Goal: Task Accomplishment & Management: Manage account settings

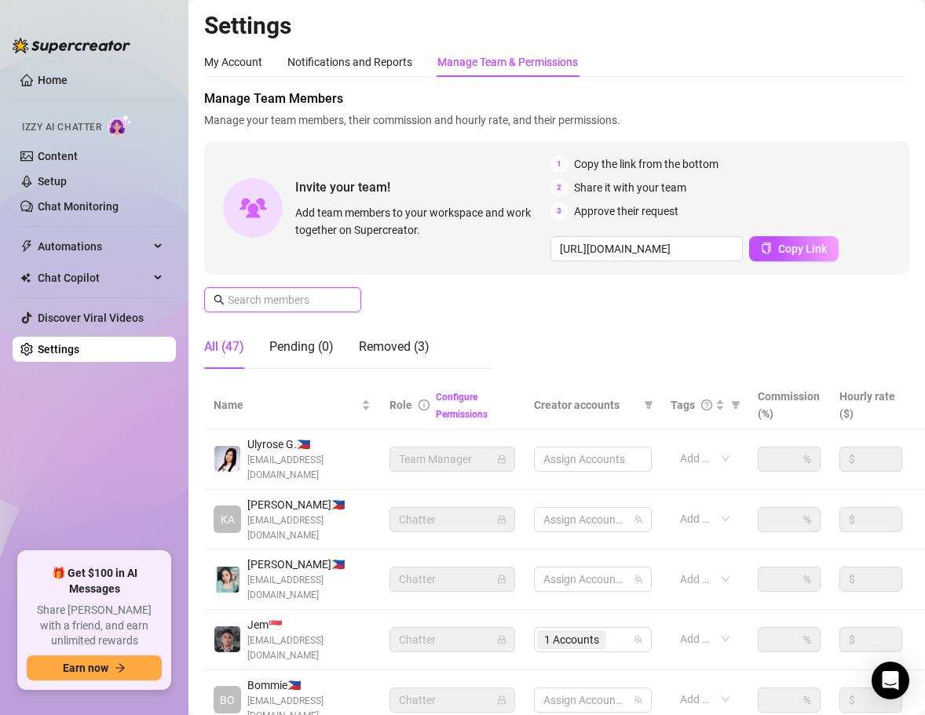
click at [283, 296] on input "text" at bounding box center [283, 299] width 111 height 17
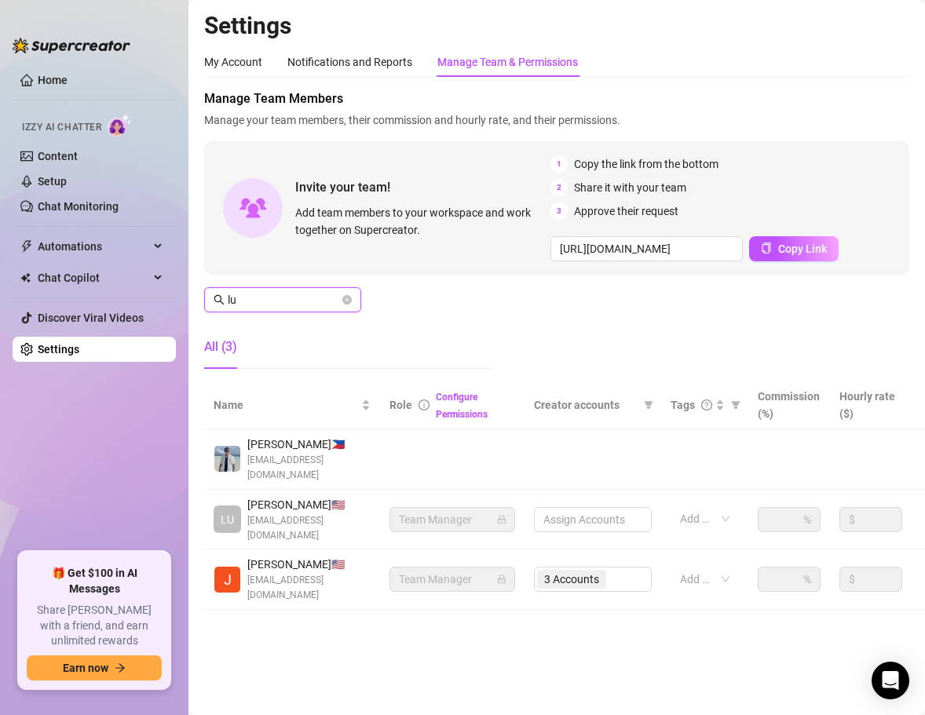
type input "lu"
click at [593, 469] on td at bounding box center [592, 459] width 137 height 60
click at [584, 455] on td at bounding box center [592, 459] width 137 height 60
click at [469, 416] on link "Configure Permissions" at bounding box center [462, 406] width 52 height 28
click at [458, 412] on link "Configure Permissions" at bounding box center [462, 406] width 52 height 28
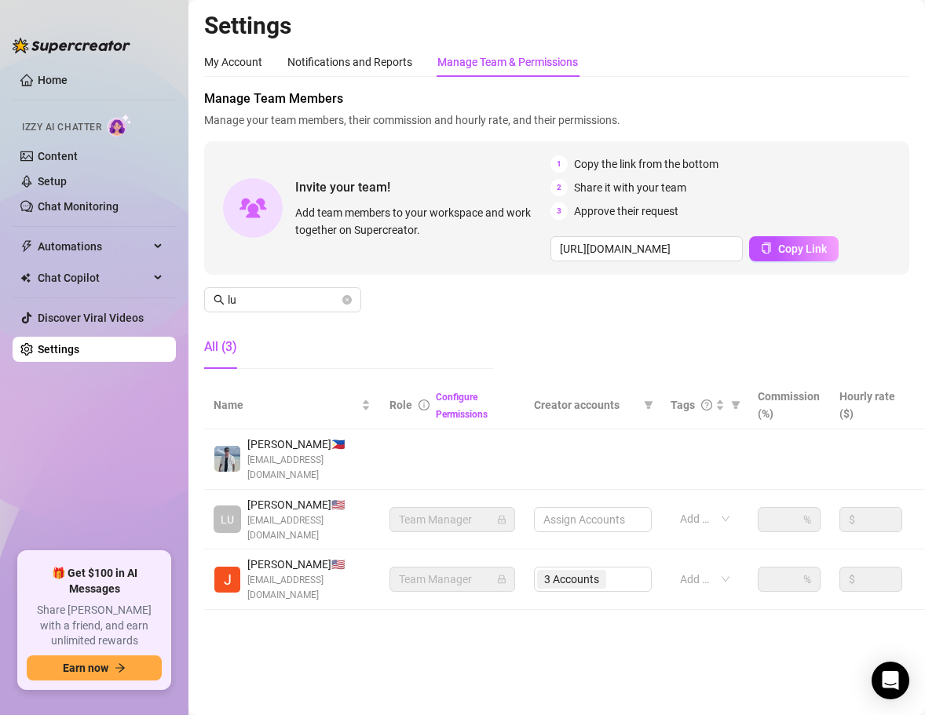
click at [448, 407] on div "Configure Permissions" at bounding box center [475, 405] width 79 height 35
click at [550, 629] on main "Settings My Account Notifications and Reports Manage Team & Permissions Profile…" at bounding box center [556, 357] width 736 height 715
click at [573, 455] on td at bounding box center [592, 459] width 137 height 60
click at [469, 448] on td at bounding box center [452, 459] width 144 height 60
click at [579, 450] on td at bounding box center [592, 459] width 137 height 60
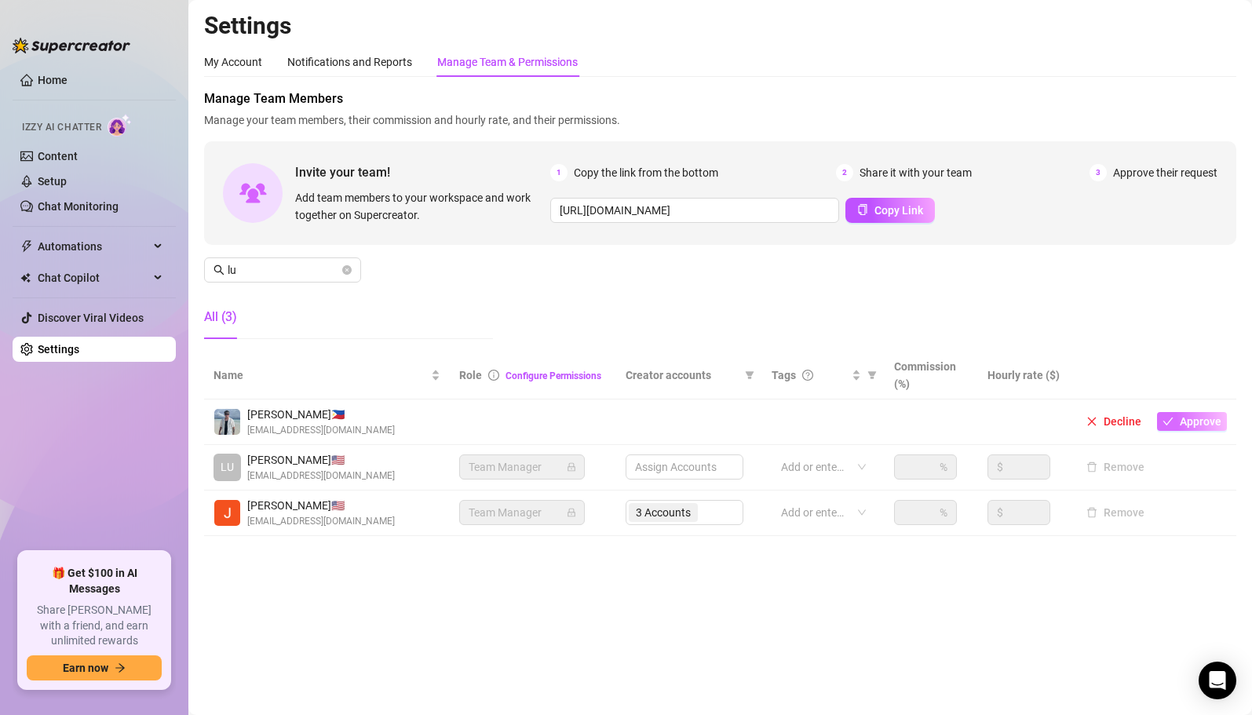
click at [924, 421] on span "Approve" at bounding box center [1201, 421] width 42 height 13
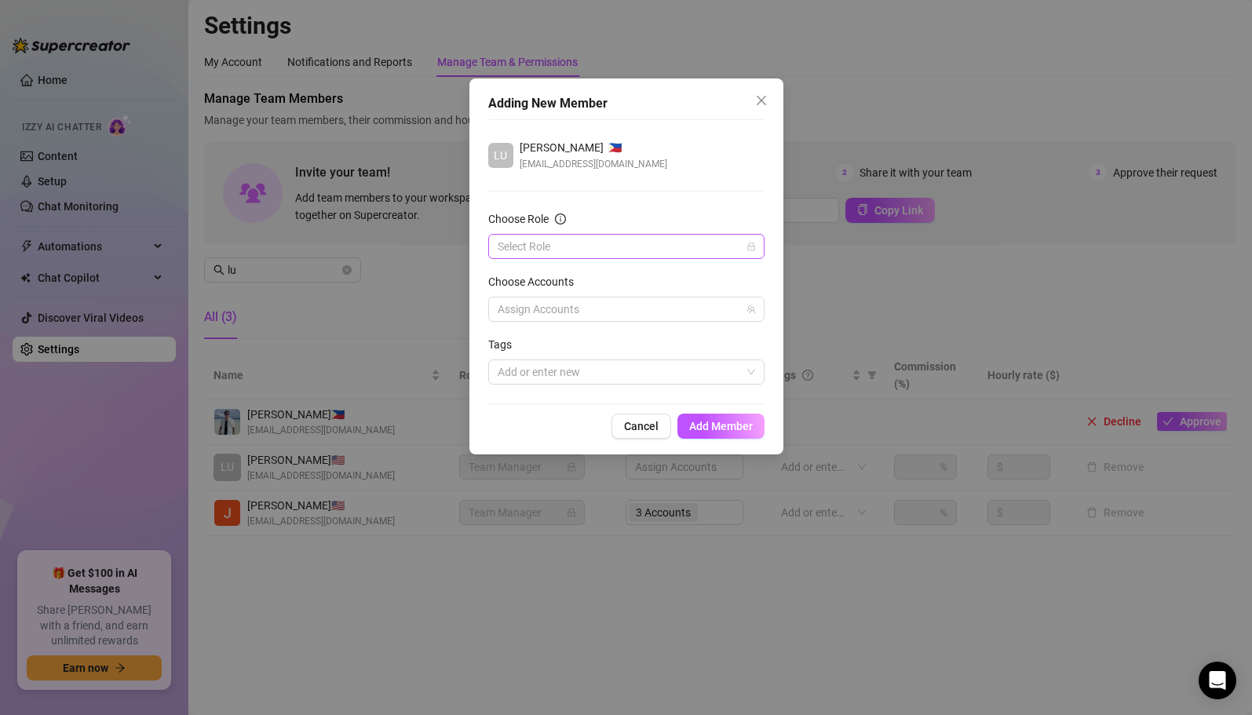
click at [619, 255] on input "Choose Role" at bounding box center [619, 247] width 243 height 24
click at [587, 270] on div "Chatter" at bounding box center [626, 277] width 251 height 17
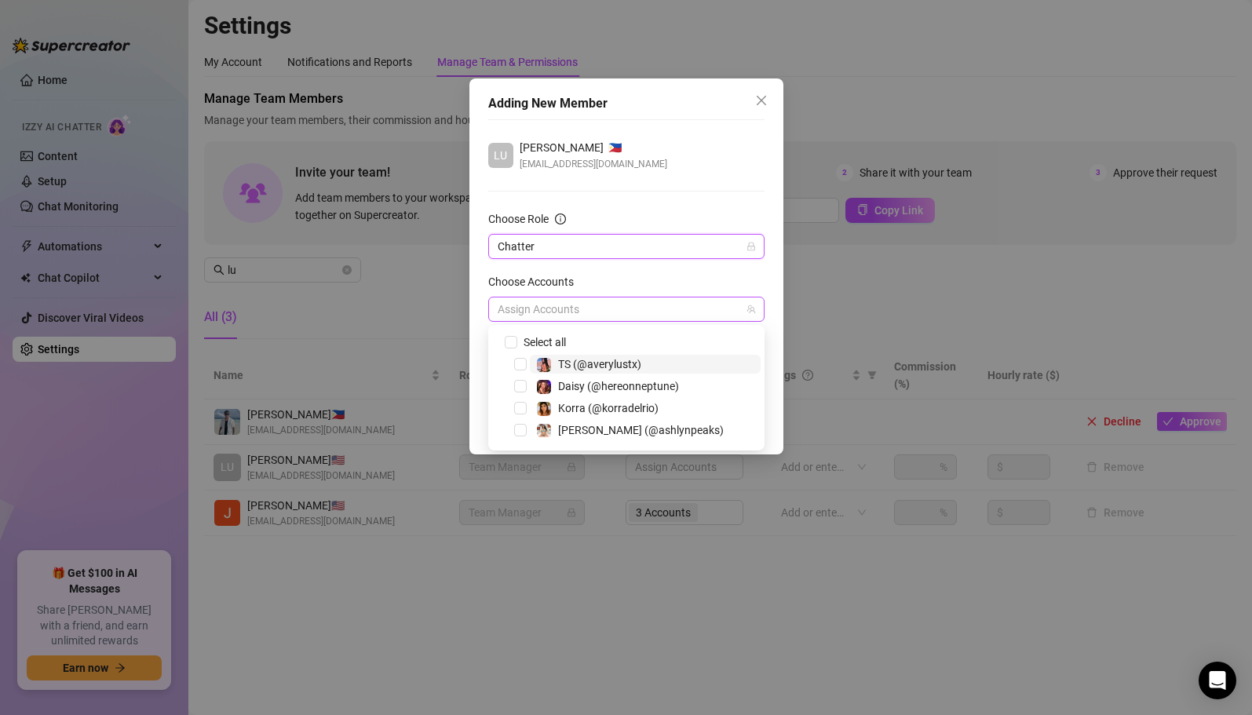
click at [627, 307] on div at bounding box center [617, 309] width 253 height 22
click at [600, 430] on span "[PERSON_NAME] (@ashlynpeaks)" at bounding box center [641, 430] width 166 height 13
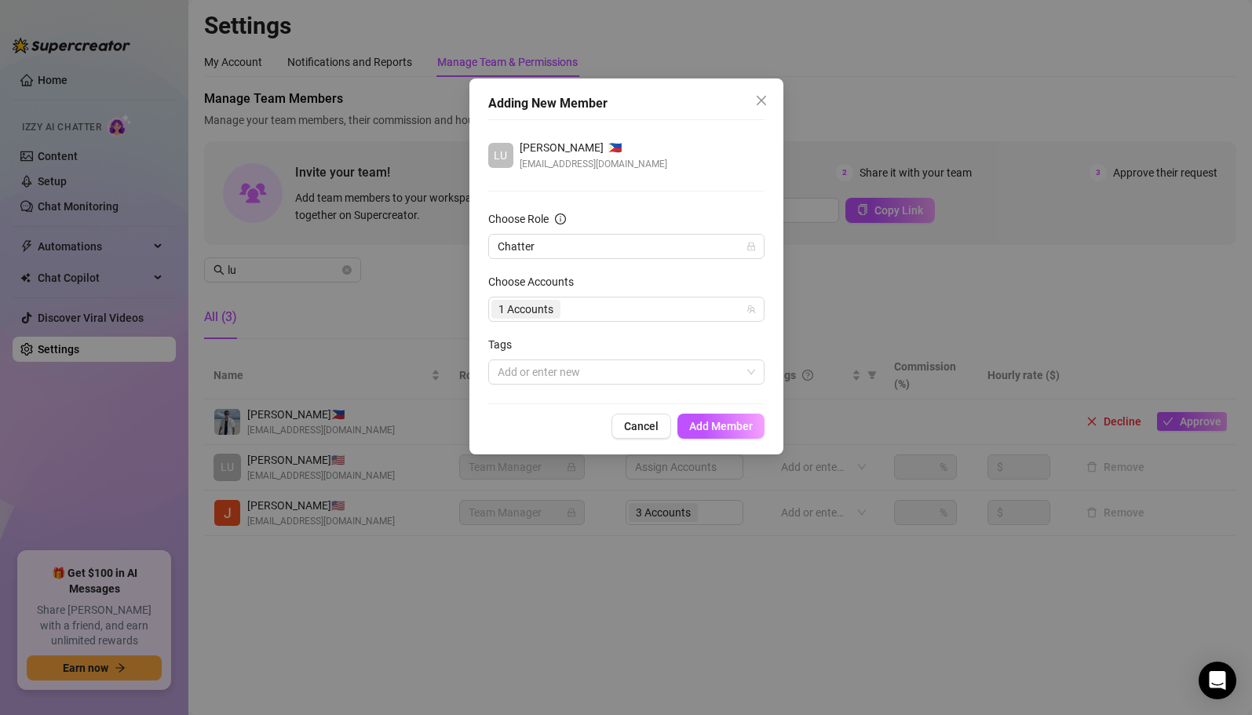
click at [646, 277] on div "Choose Accounts" at bounding box center [626, 285] width 276 height 24
click at [636, 363] on div at bounding box center [617, 372] width 253 height 22
click at [650, 334] on form "Choose Role Chatter Choose Accounts 1 Accounts Tags Add or enter new" at bounding box center [626, 297] width 276 height 174
click at [720, 429] on span "Add Member" at bounding box center [721, 426] width 64 height 13
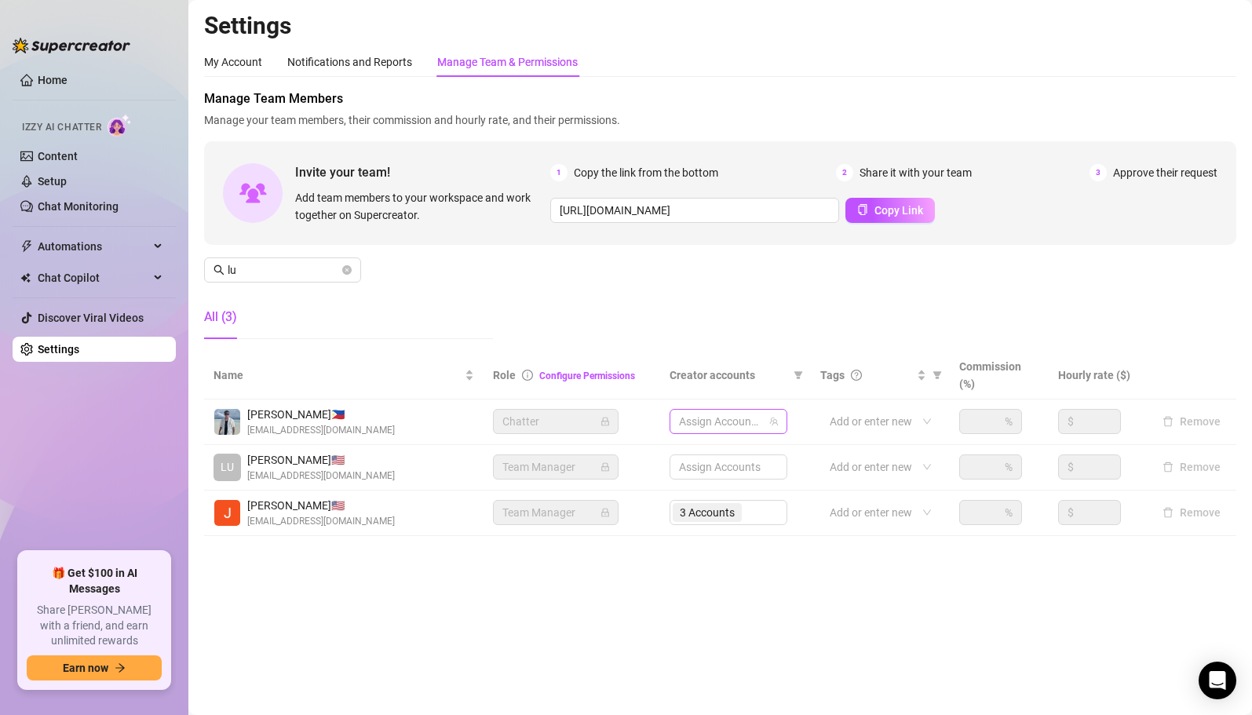
click at [702, 426] on div at bounding box center [720, 421] width 95 height 22
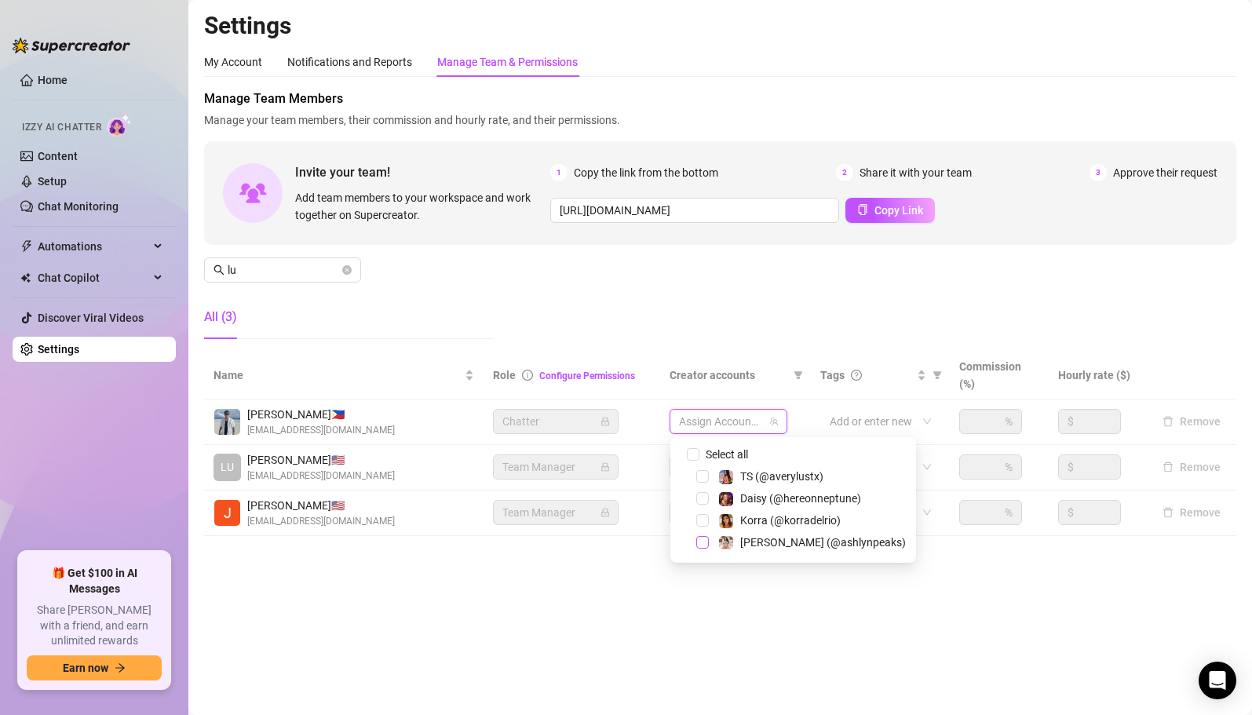
click at [699, 544] on span "Select tree node" at bounding box center [702, 542] width 13 height 13
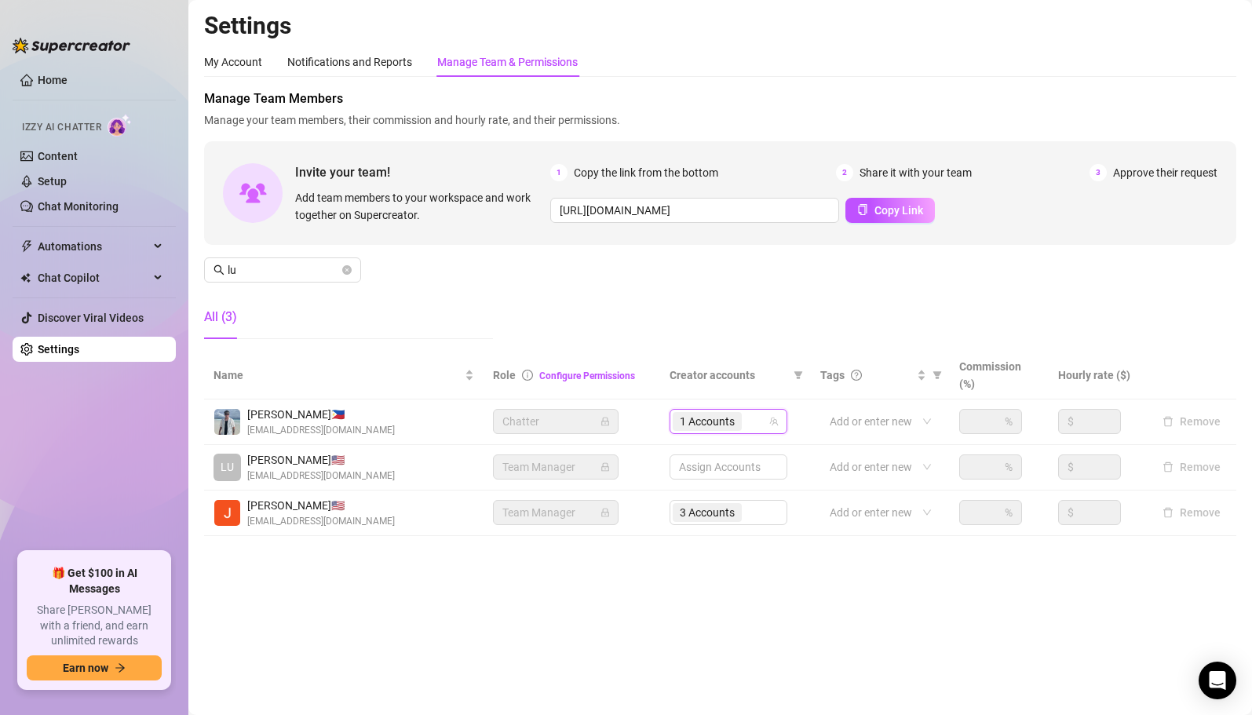
click at [656, 596] on main "Settings My Account Notifications and Reports Manage Team & Permissions Profile…" at bounding box center [719, 357] width 1063 height 715
